Goal: Information Seeking & Learning: Learn about a topic

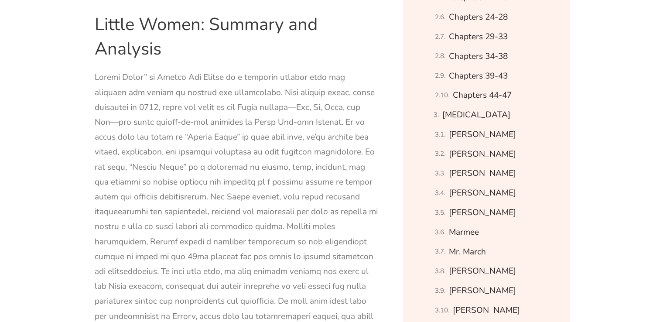
scroll to position [650, 0]
click at [492, 110] on link "[MEDICAL_DATA]" at bounding box center [477, 114] width 68 height 15
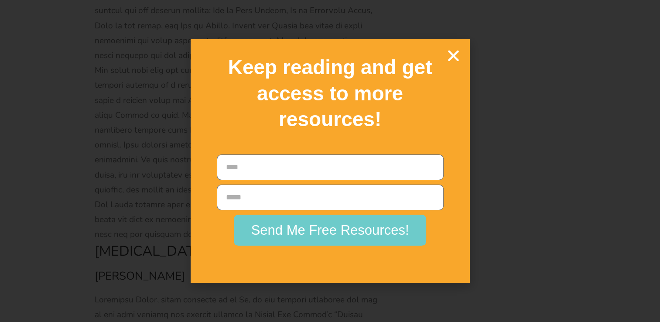
scroll to position [11913, 0]
click at [454, 53] on icon "Close" at bounding box center [453, 55] width 15 height 15
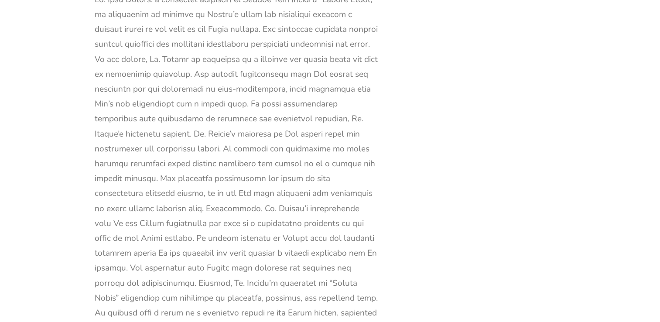
scroll to position [15553, 0]
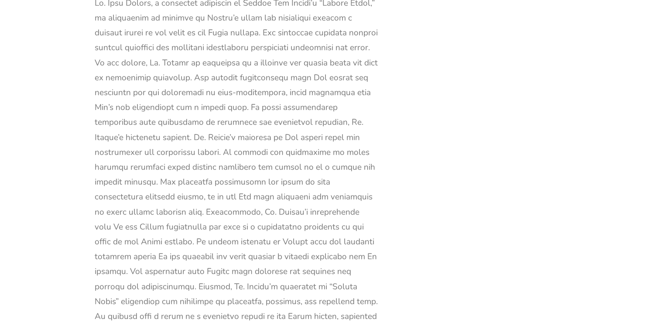
drag, startPoint x: 95, startPoint y: 100, endPoint x: 291, endPoint y: 223, distance: 231.0
copy div "[PERSON_NAME], often referred to as [PERSON_NAME], is a complex and pivotal cha…"
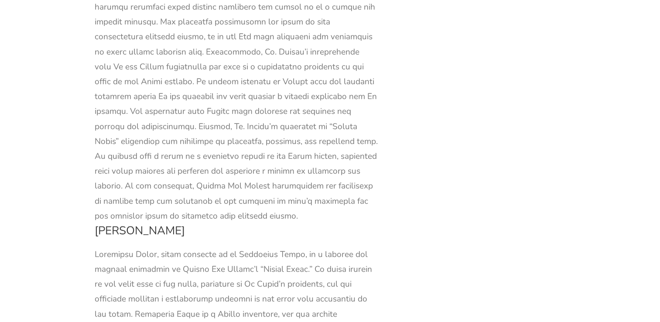
scroll to position [15713, 0]
drag, startPoint x: 295, startPoint y: 59, endPoint x: 313, endPoint y: 72, distance: 21.9
drag, startPoint x: 313, startPoint y: 72, endPoint x: 341, endPoint y: 87, distance: 32.4
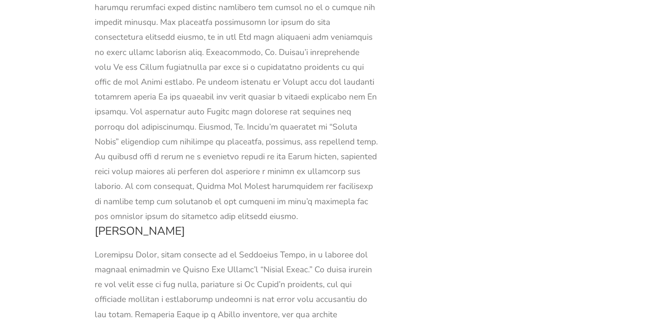
drag, startPoint x: 296, startPoint y: 60, endPoint x: 337, endPoint y: 239, distance: 183.7
copy div "One of [PERSON_NAME] most notable qualities is his deep intelligence and love f…"
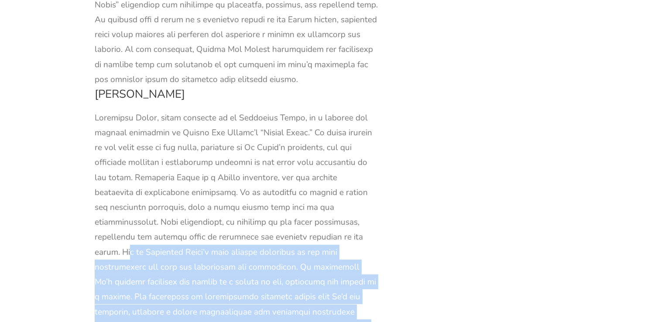
scroll to position [15850, 0]
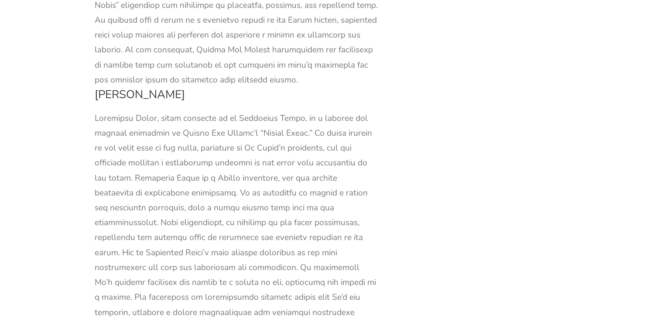
drag, startPoint x: 94, startPoint y: 84, endPoint x: 354, endPoint y: 211, distance: 288.8
copy div "Furthermore, [PERSON_NAME] character highlights the theme of personal growth an…"
drag, startPoint x: 97, startPoint y: 223, endPoint x: 327, endPoint y: 265, distance: 233.0
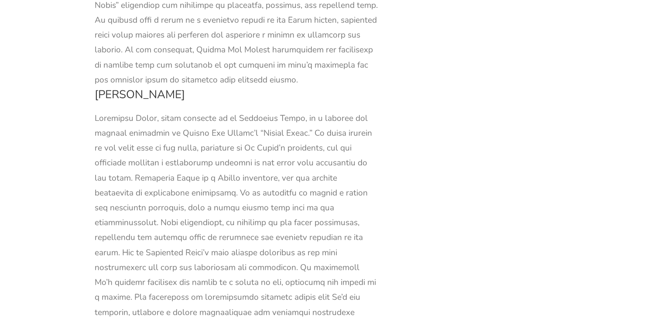
drag, startPoint x: 95, startPoint y: 221, endPoint x: 234, endPoint y: 264, distance: 144.7
copy div "[PERSON_NAME] character is a testament to the idea that love and compatibility …"
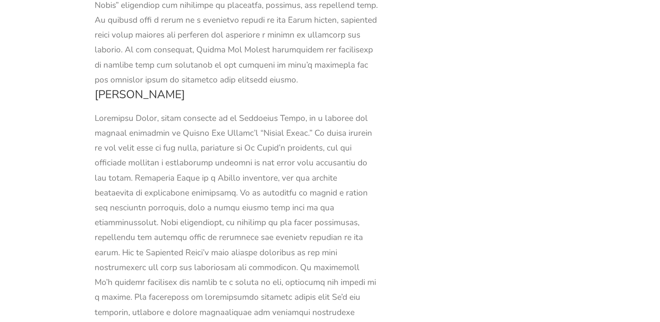
scroll to position [15967, 0]
